Goal: Find contact information: Find contact information

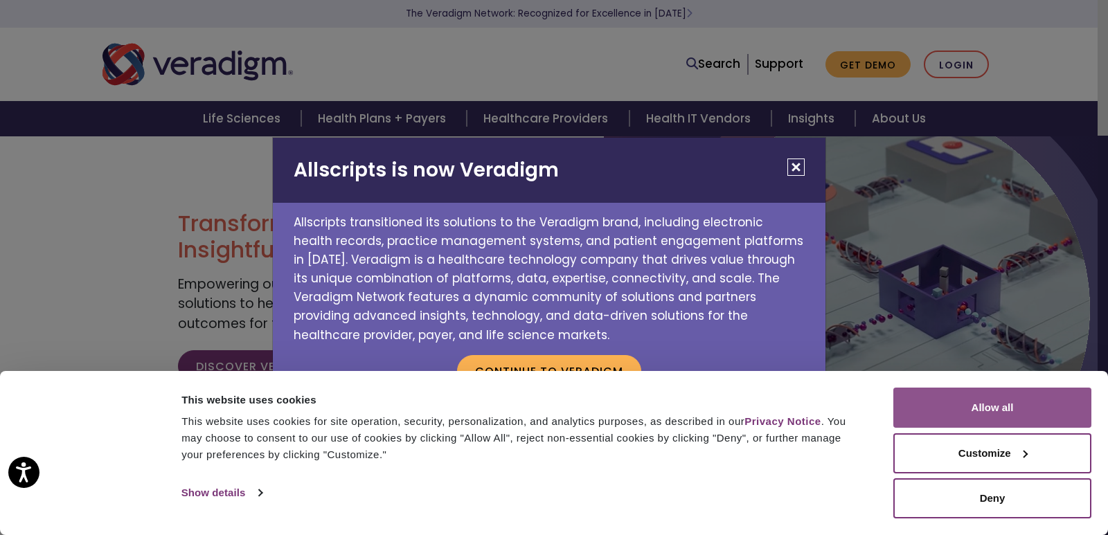
click at [999, 411] on button "Allow all" at bounding box center [992, 408] width 198 height 40
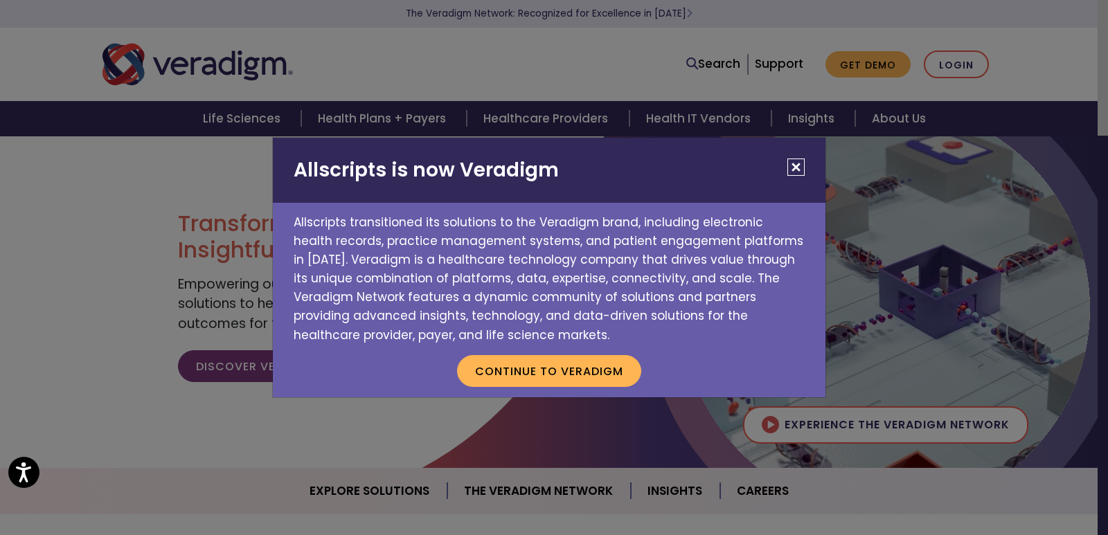
click at [794, 166] on button "Close" at bounding box center [796, 167] width 17 height 17
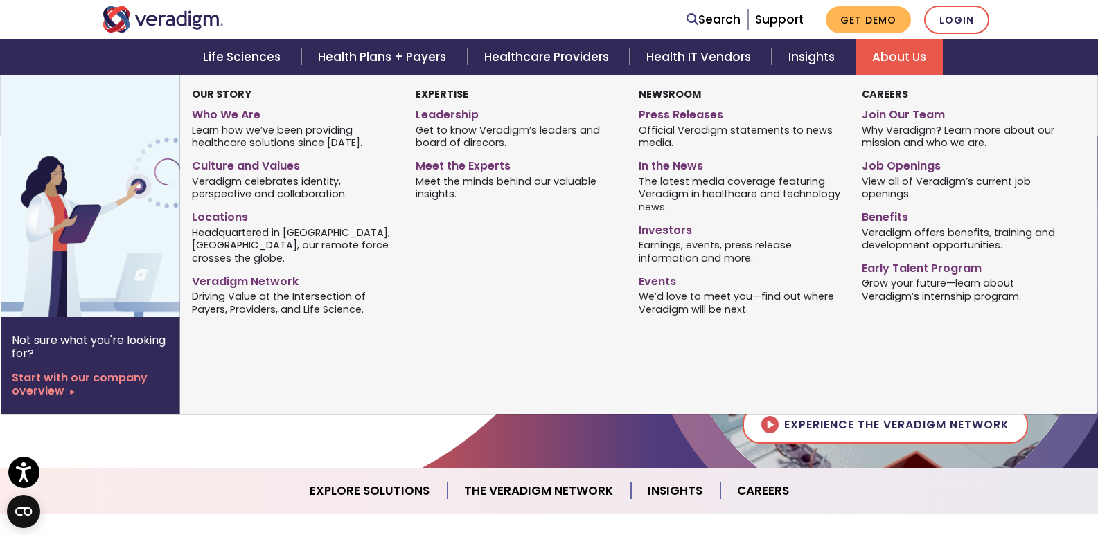
scroll to position [1517, 0]
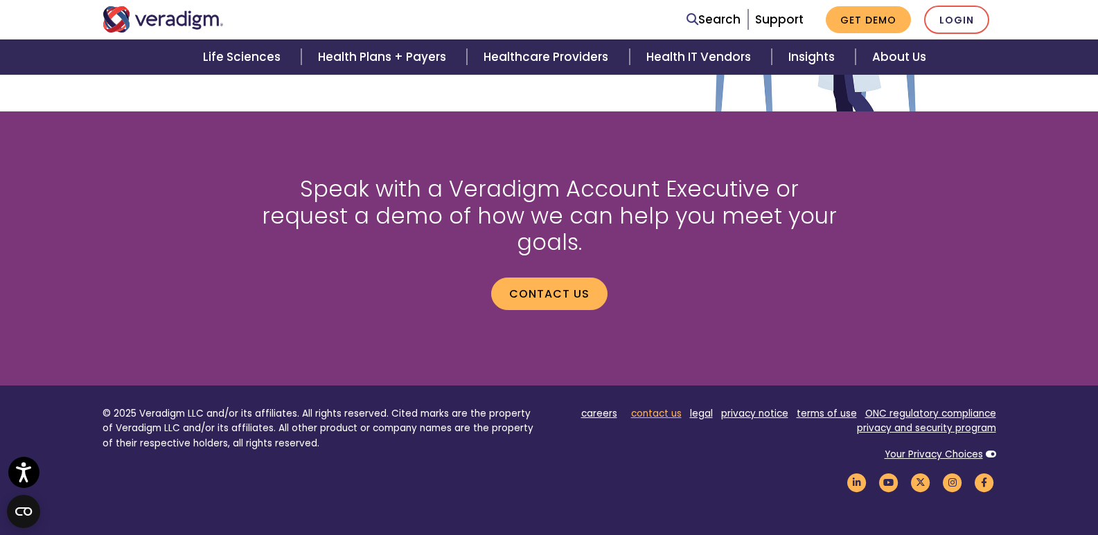
click at [644, 407] on link "contact us" at bounding box center [656, 413] width 51 height 13
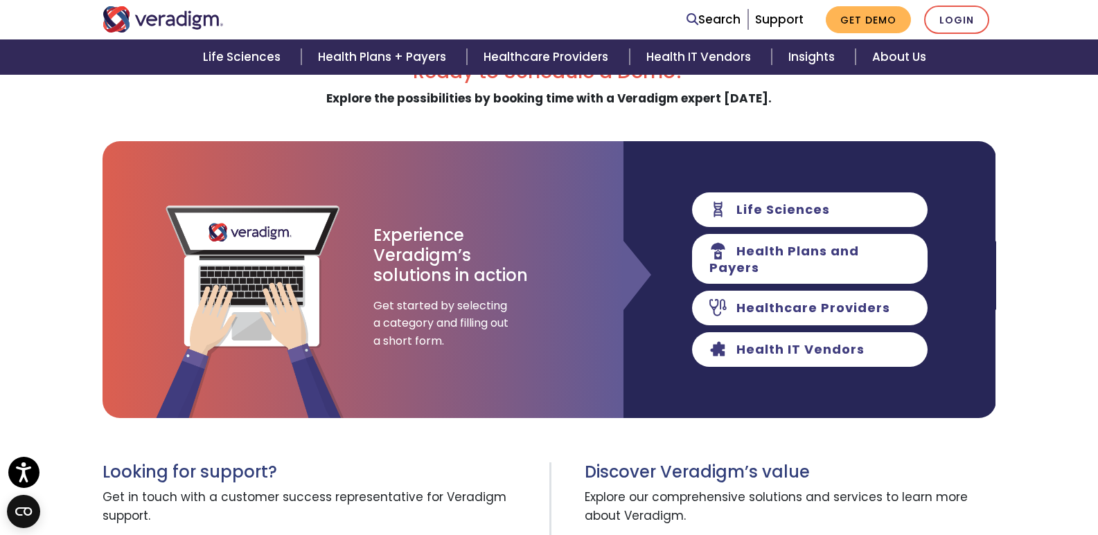
scroll to position [662, 0]
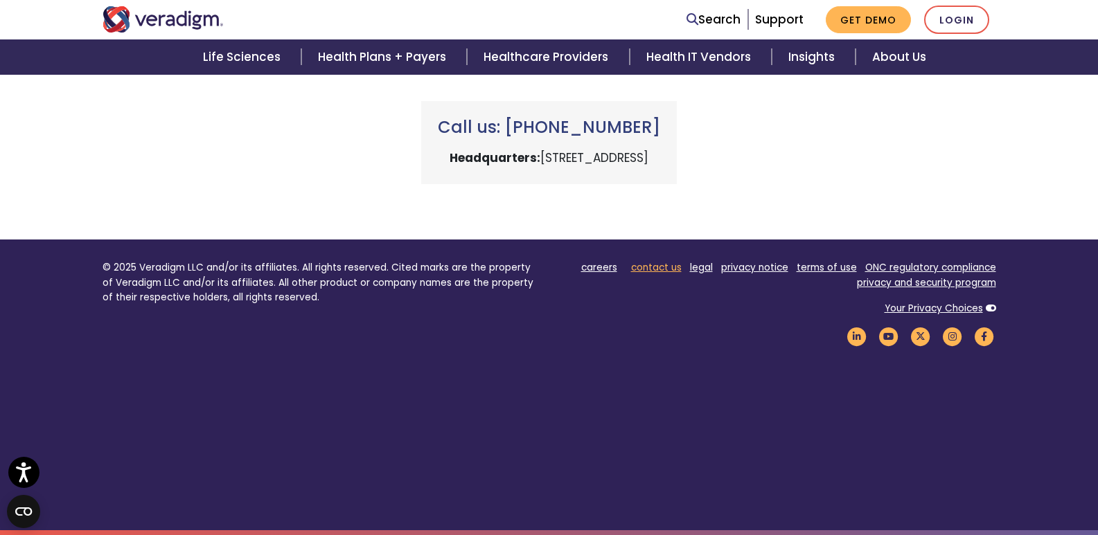
click at [657, 273] on link "contact us" at bounding box center [656, 267] width 51 height 13
